Goal: Find specific page/section: Find specific page/section

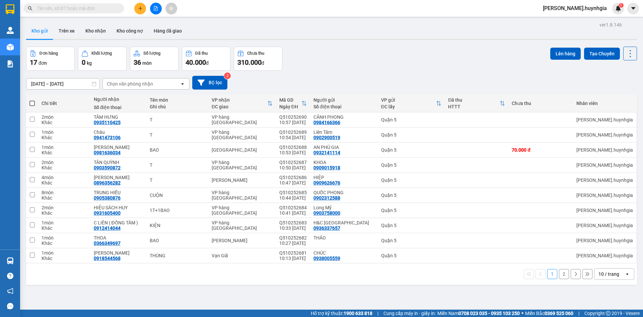
click at [599, 274] on div "10 / trang" at bounding box center [609, 273] width 21 height 7
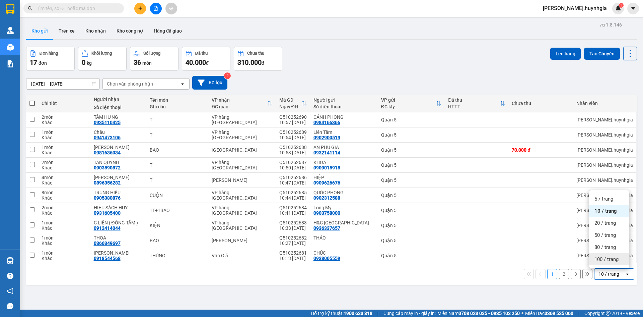
click at [600, 257] on span "100 / trang" at bounding box center [607, 259] width 24 height 7
